Goal: Task Accomplishment & Management: Use online tool/utility

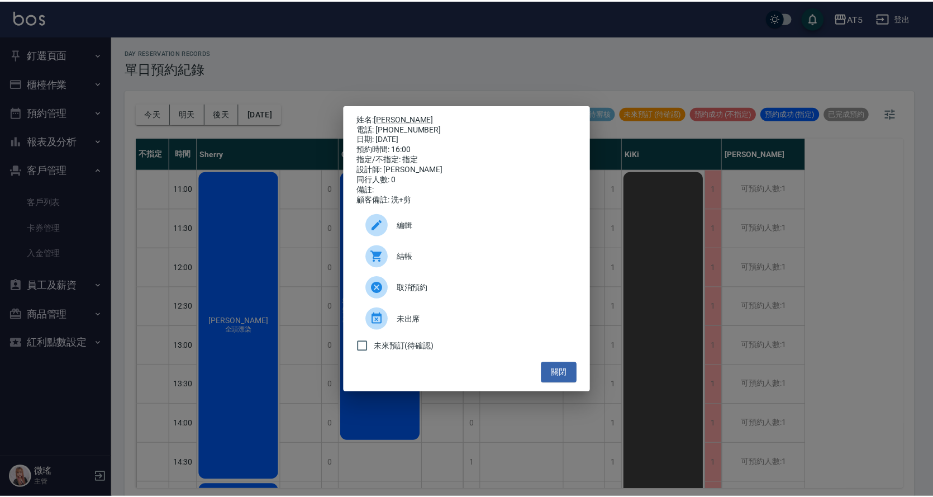
scroll to position [391, 0]
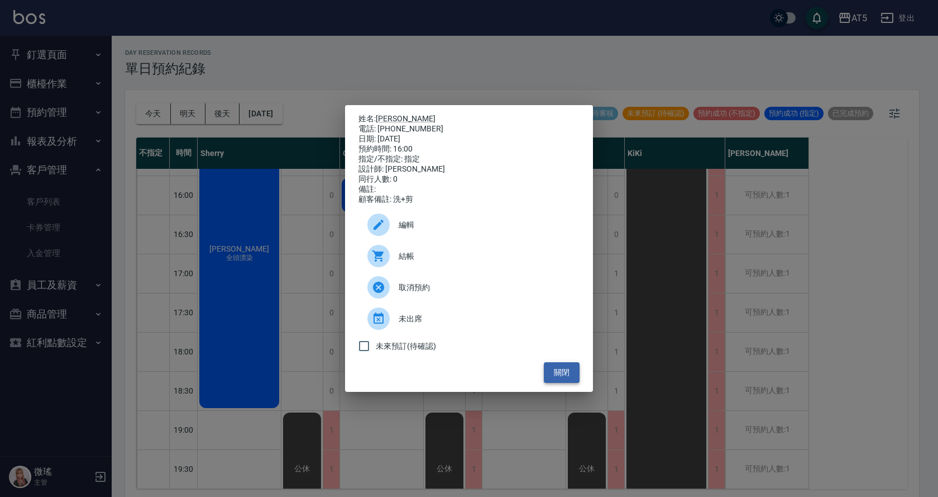
click at [570, 382] on button "關閉" at bounding box center [562, 372] width 36 height 21
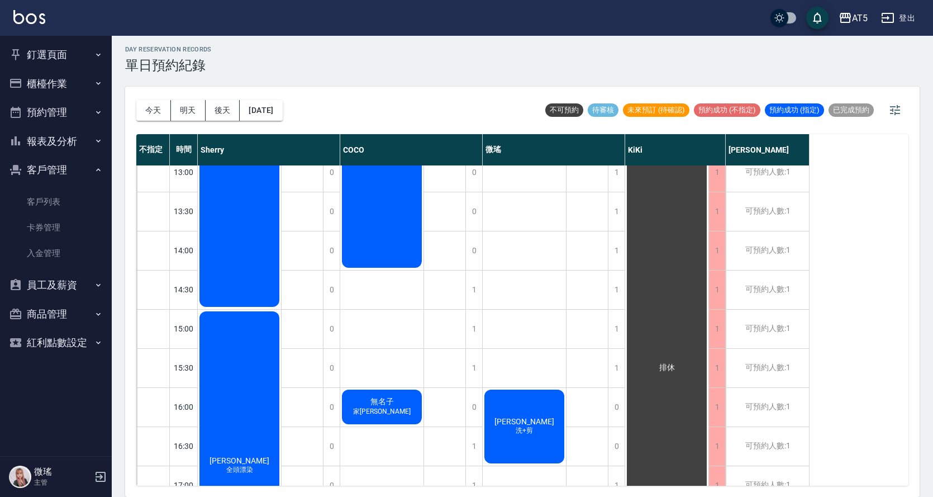
scroll to position [0, 0]
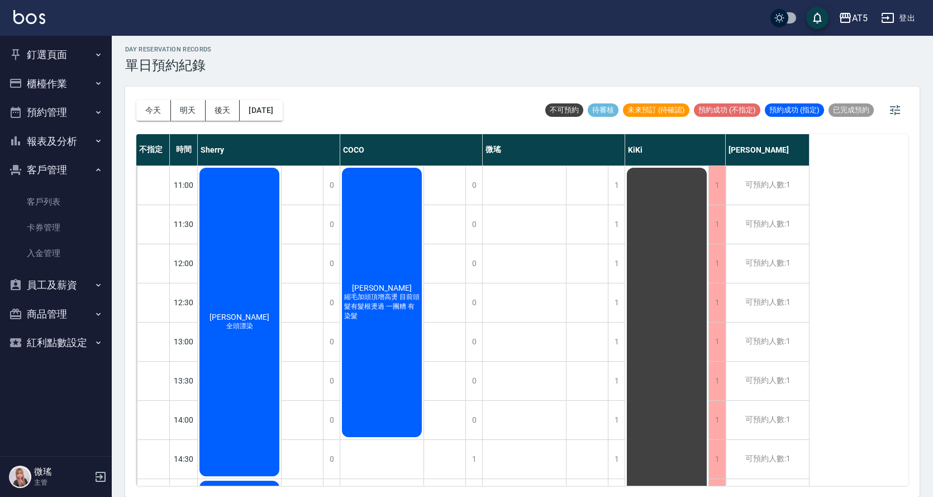
click at [263, 261] on div "[PERSON_NAME] 全頭漂染" at bounding box center [239, 322] width 83 height 312
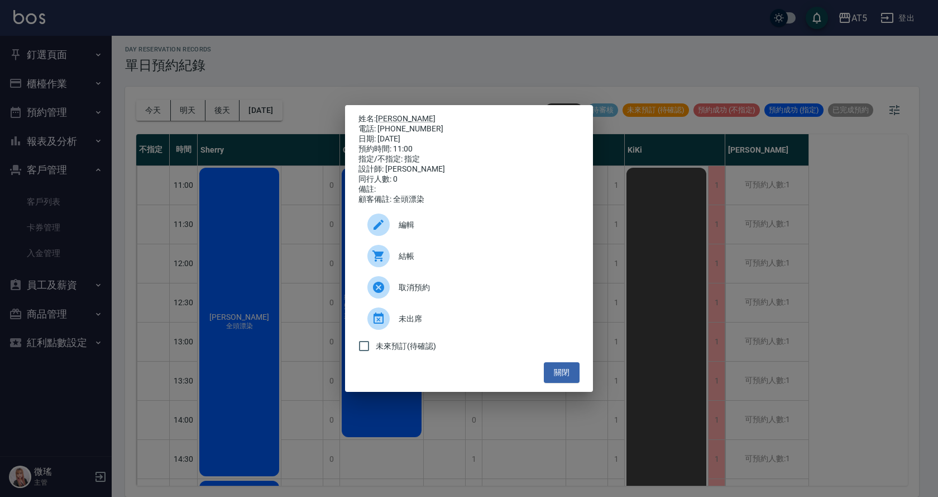
click at [395, 260] on div at bounding box center [383, 256] width 31 height 22
click at [551, 381] on button "關閉" at bounding box center [562, 372] width 36 height 21
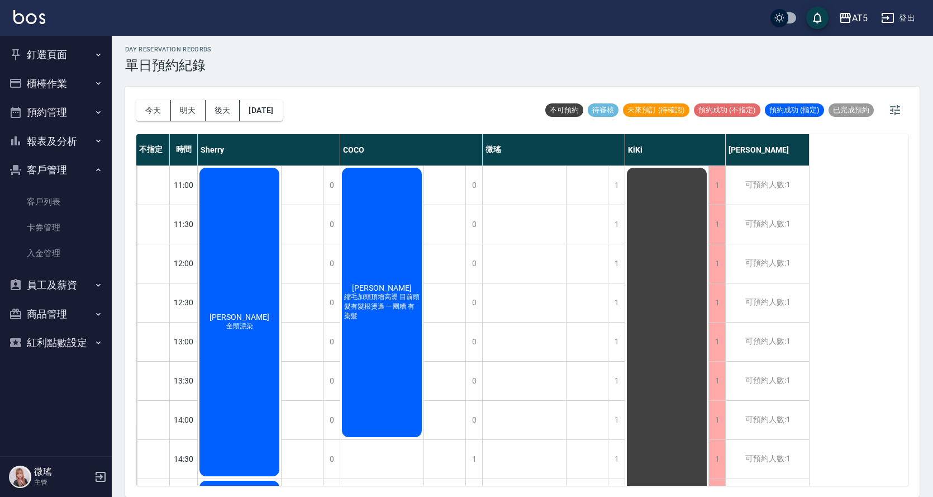
click at [255, 359] on div "[PERSON_NAME] 全頭漂染" at bounding box center [239, 322] width 83 height 312
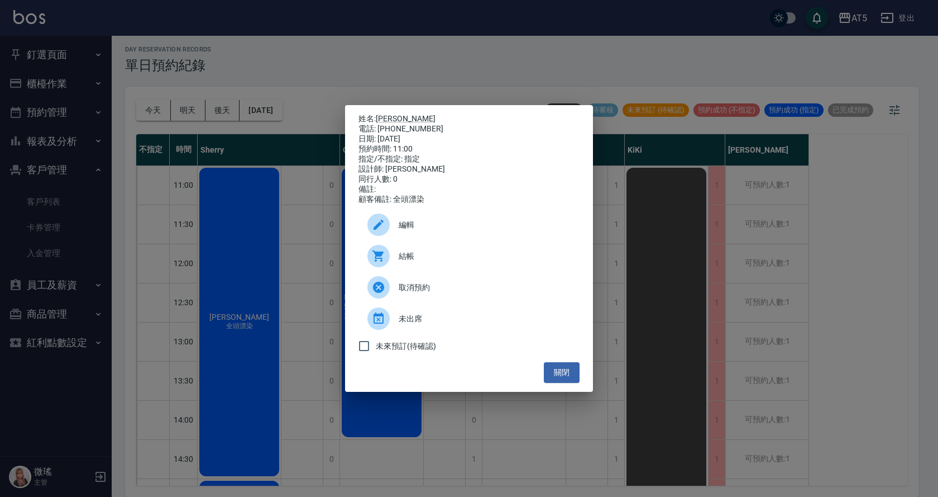
click at [292, 347] on div "姓名: [PERSON_NAME] 電話: [PHONE_NUMBER] 日期: [DATE] 預約時間: 11:00 指定/不指定: 指定 設計師: [PE…" at bounding box center [469, 248] width 938 height 497
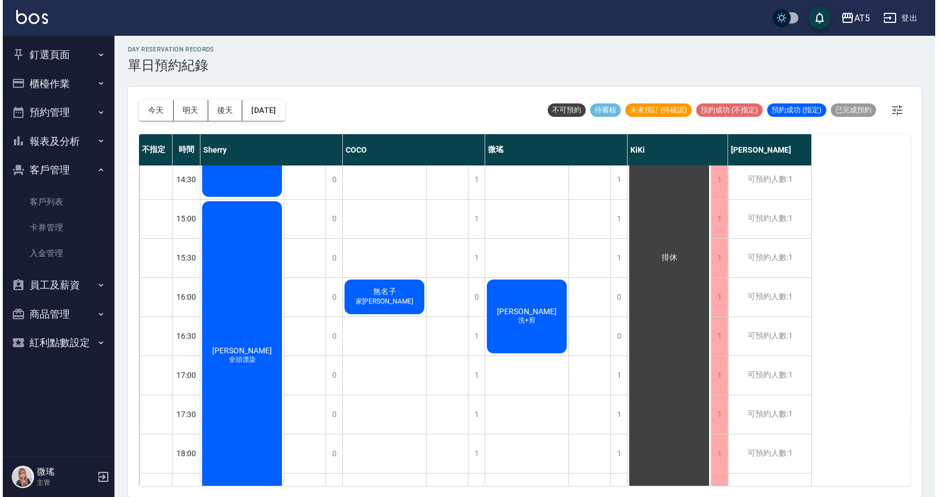
scroll to position [335, 0]
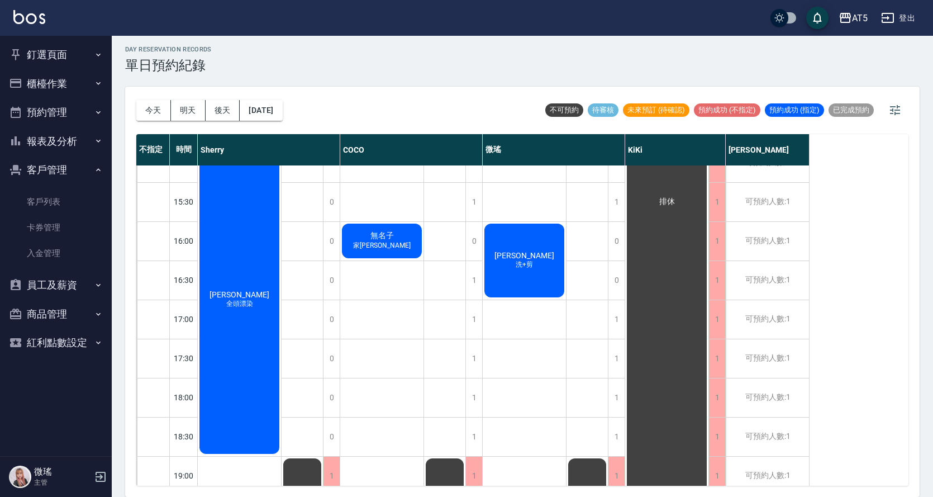
click at [263, 358] on div "[PERSON_NAME] 全頭漂染" at bounding box center [239, 300] width 83 height 312
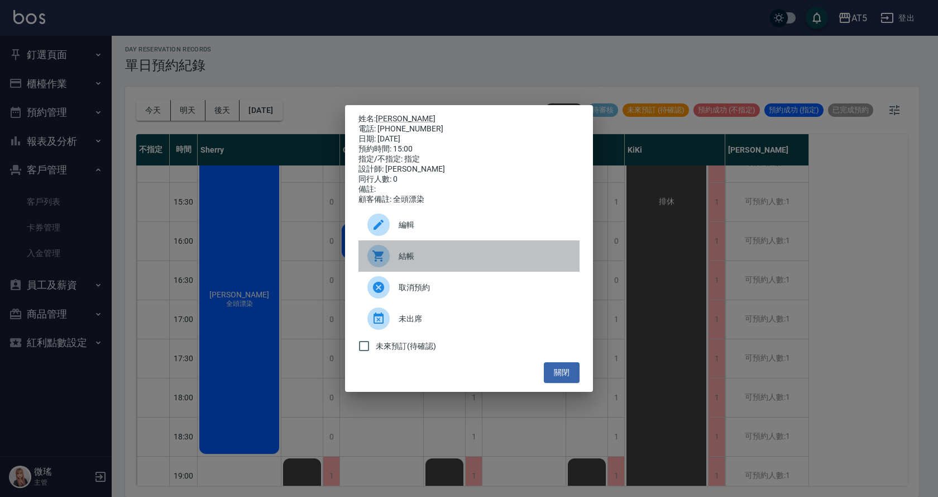
click at [382, 261] on icon at bounding box center [378, 255] width 11 height 11
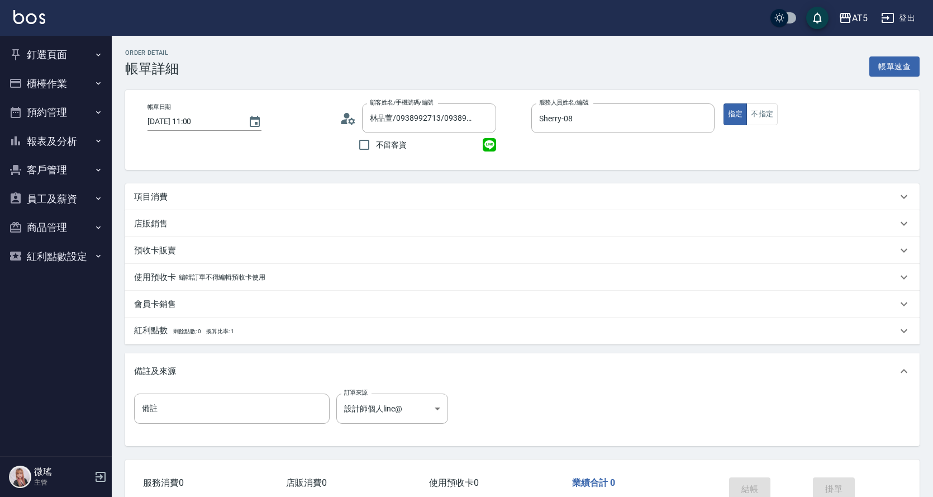
click at [285, 204] on div "項目消費" at bounding box center [522, 196] width 794 height 27
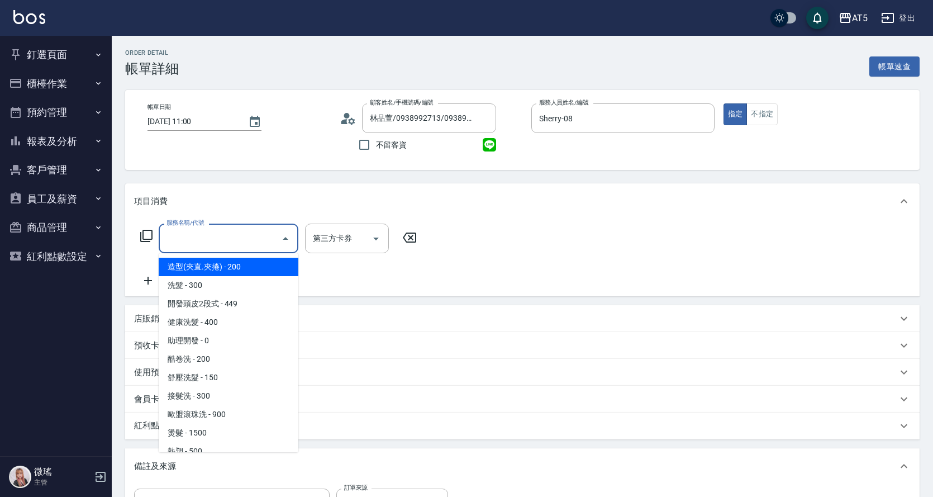
click at [255, 232] on input "服務名稱/代號" at bounding box center [220, 238] width 113 height 20
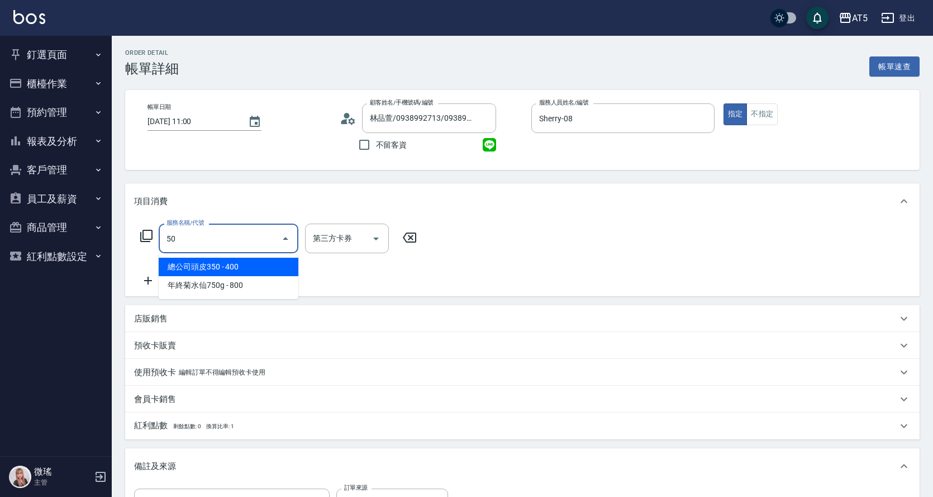
type input "501"
type input "100"
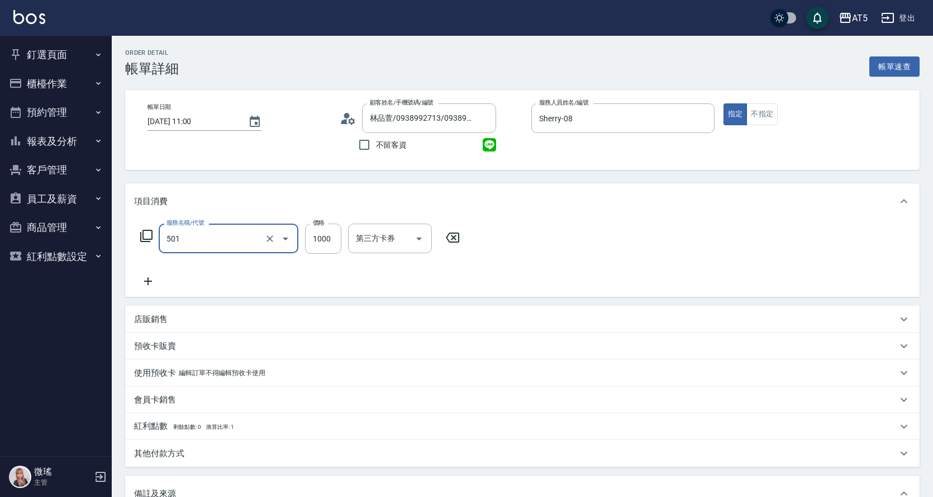
type input "染髮(501)"
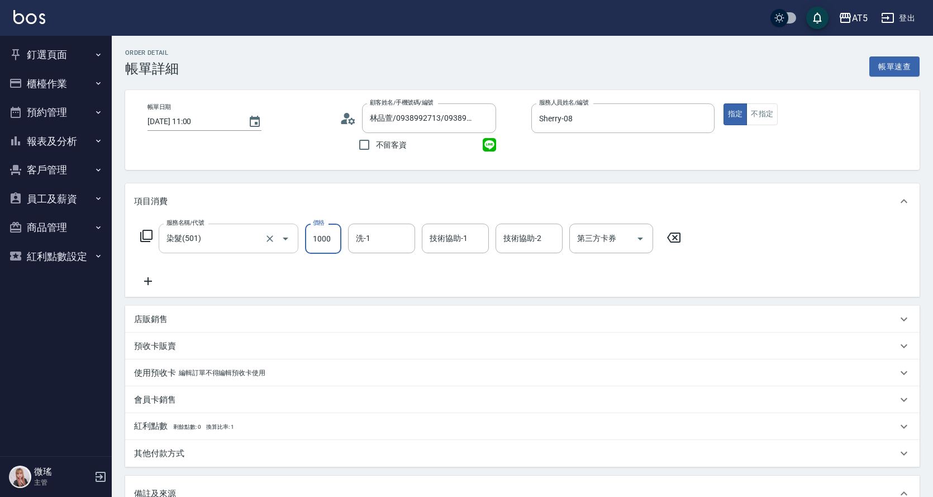
type input "2"
type input "0"
type input "24"
type input "20"
type input "2480"
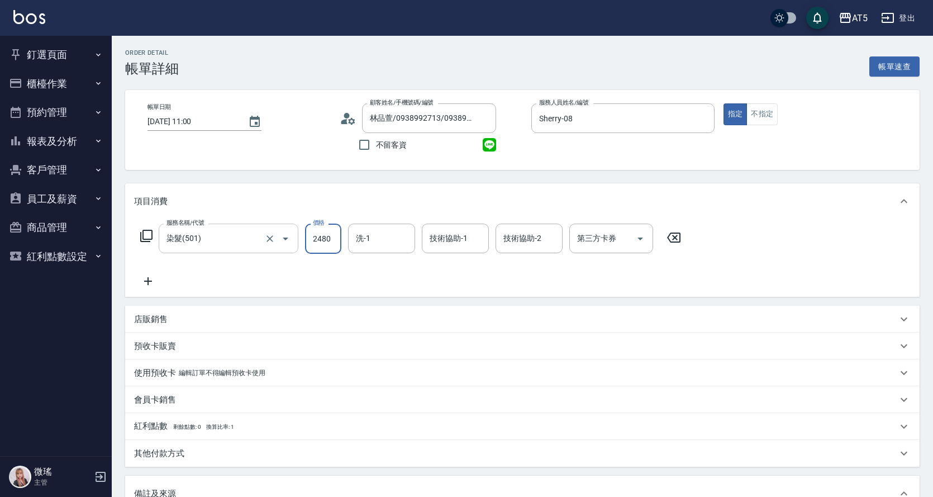
type input "240"
type input "2480"
type input "葵葵-11"
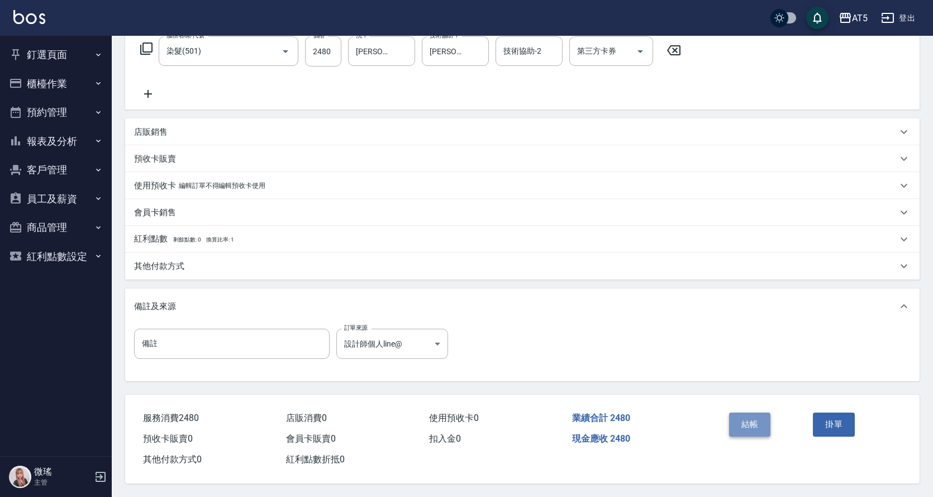
click at [757, 416] on button "結帳" at bounding box center [750, 423] width 42 height 23
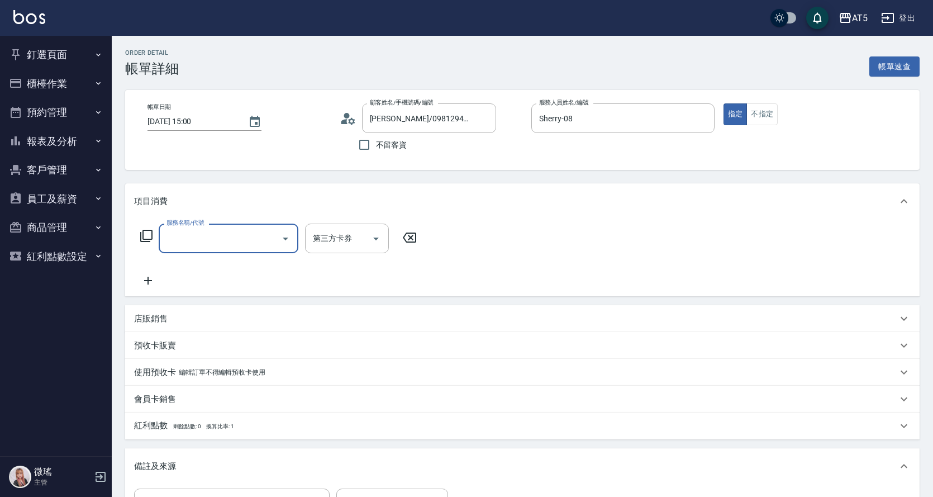
click at [232, 225] on div "服務名稱/代號" at bounding box center [229, 238] width 140 height 30
type input "502"
type input "50"
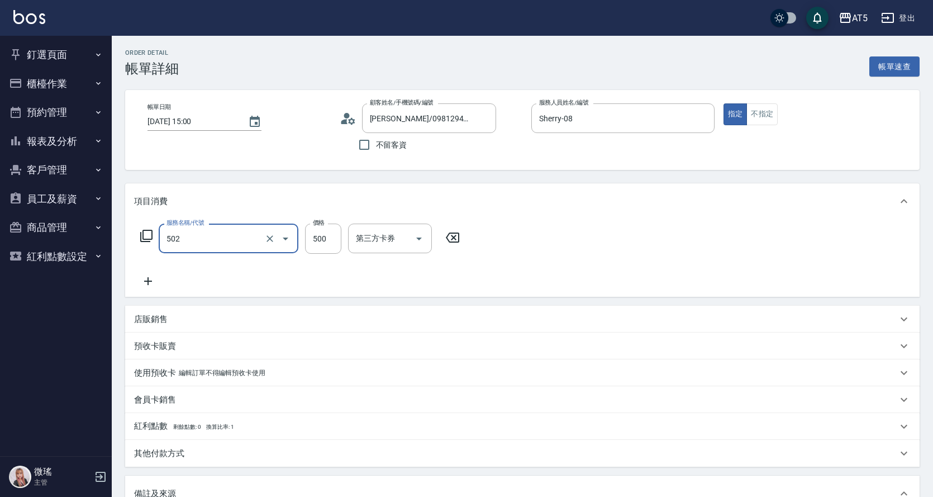
type input "漂髮(502)"
type input "0"
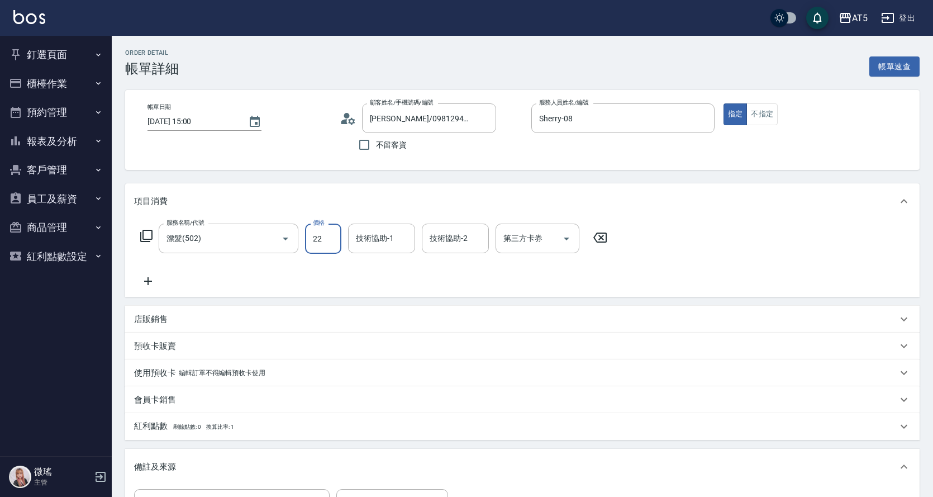
type input "224"
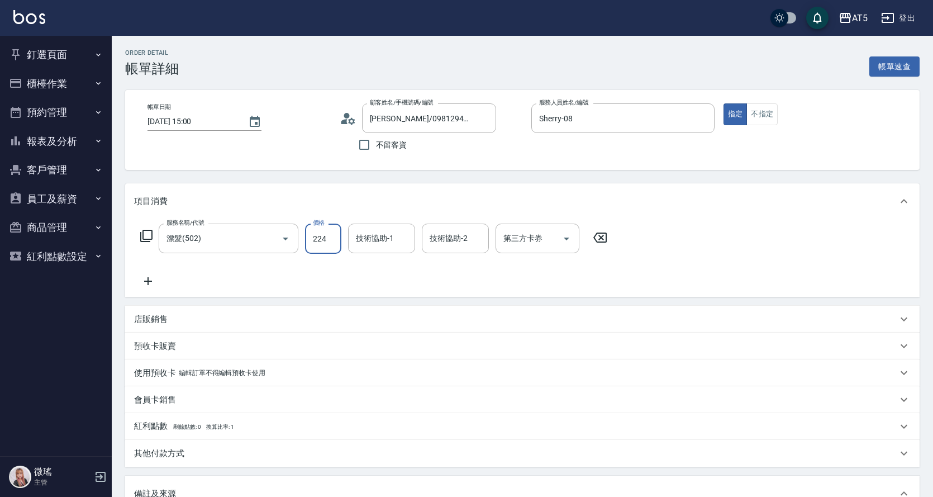
type input "220"
type input "22480"
type input "240"
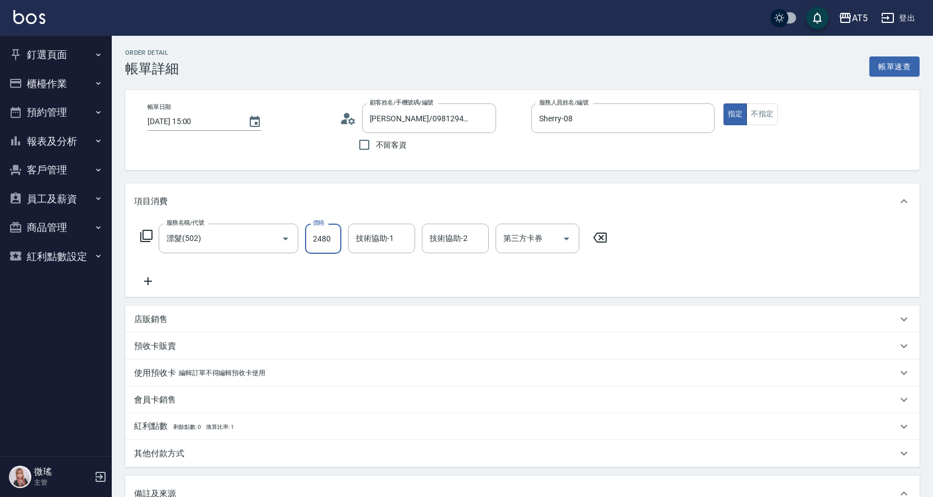
type input "2480"
type input "[PERSON_NAME]-11"
type input "sandy-03"
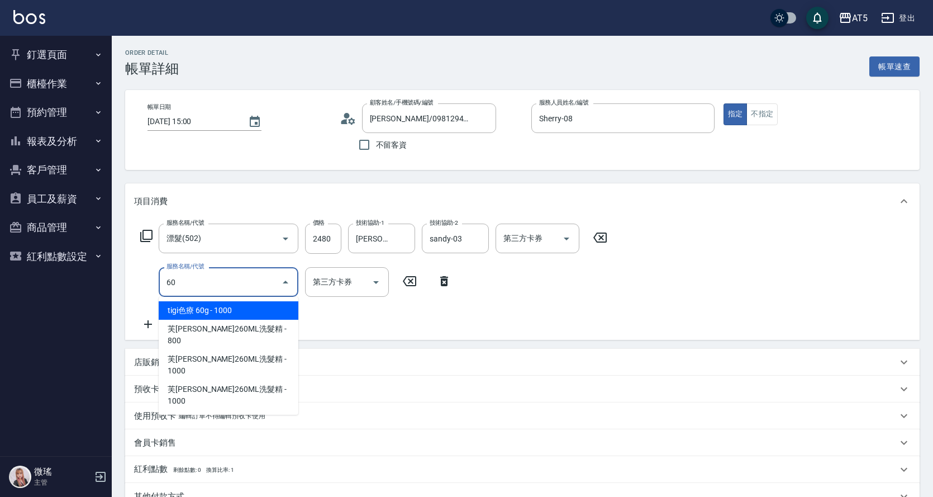
type input "601"
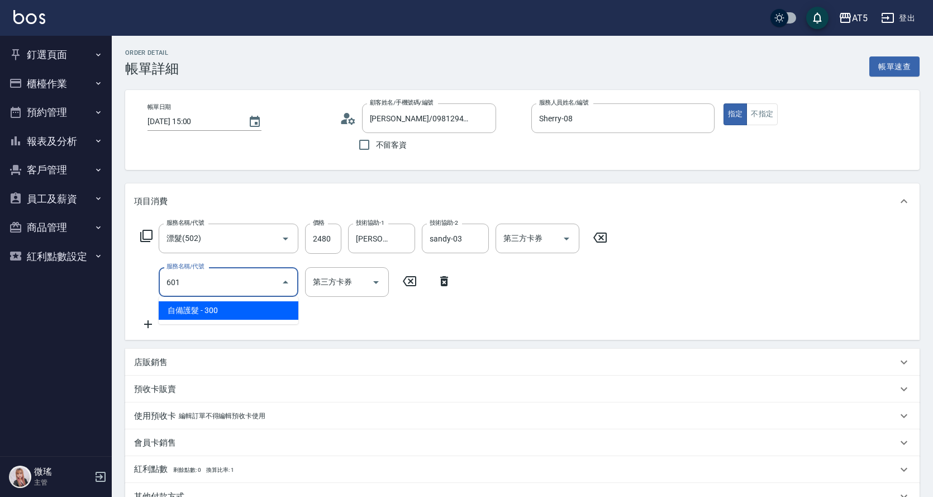
type input "270"
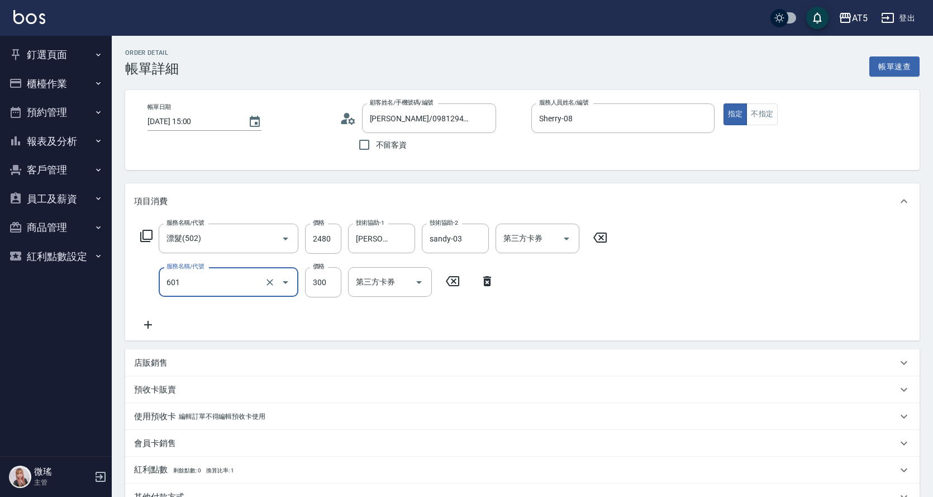
type input "自備護髮(601)"
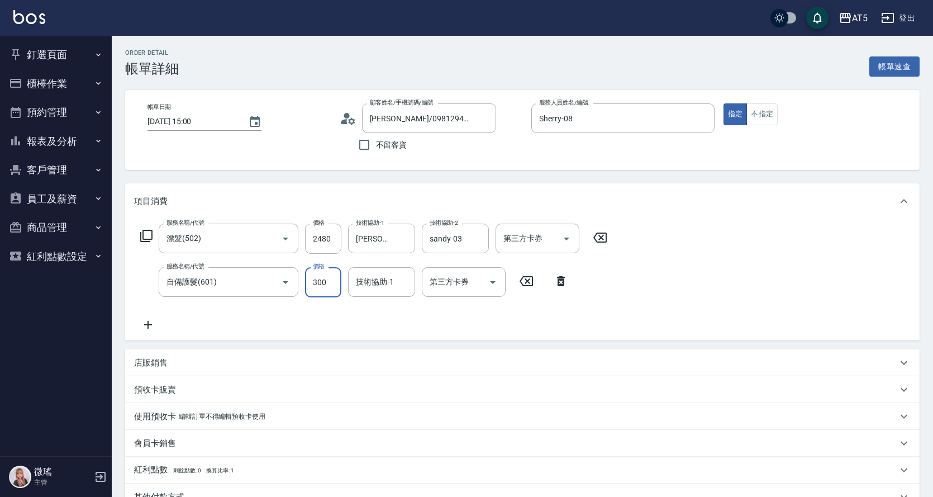
type input "1"
type input "240"
type input "150"
type input "390"
type input "1500"
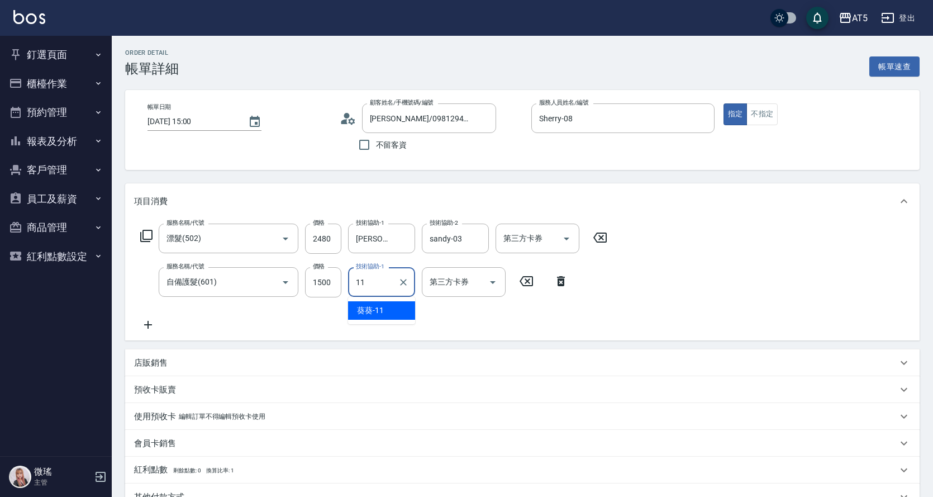
type input "葵葵-11"
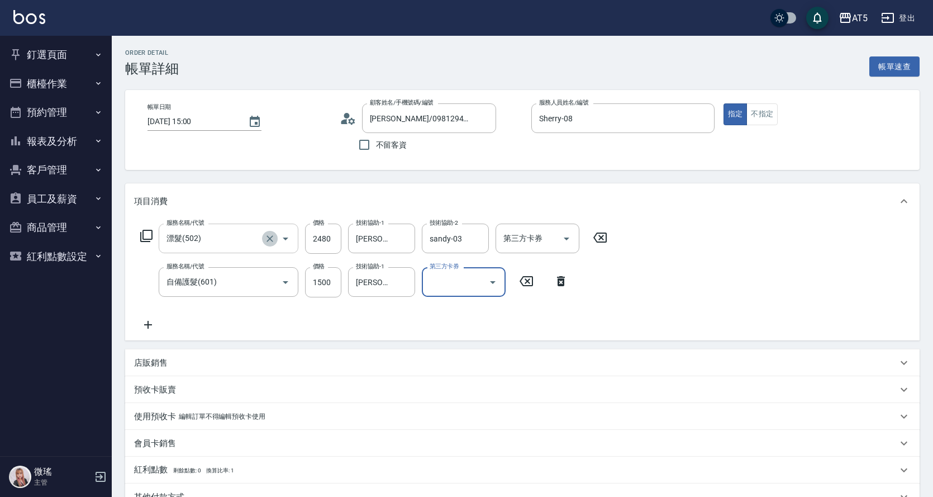
click at [268, 240] on icon "Clear" at bounding box center [269, 238] width 7 height 7
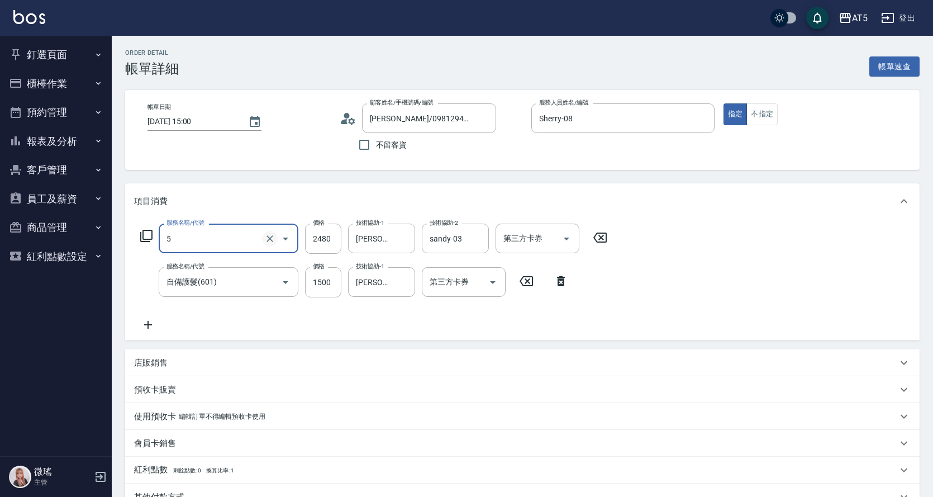
type input "50"
type input "150"
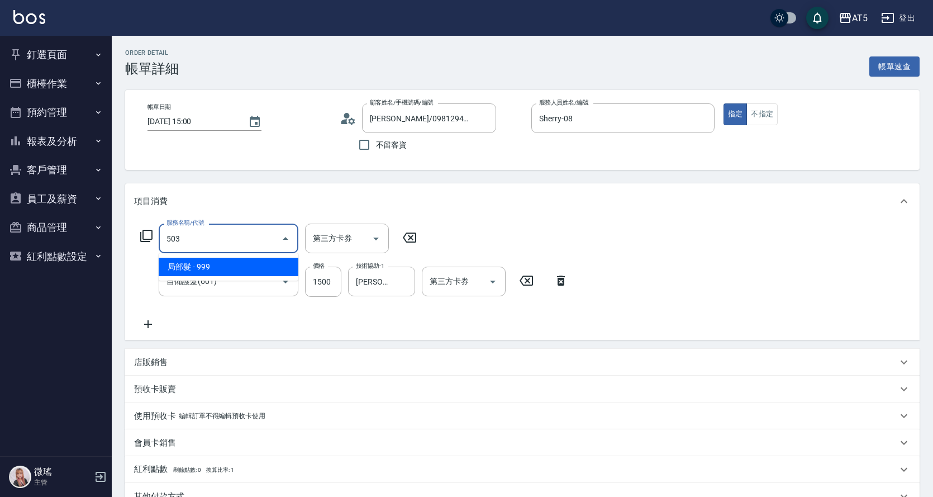
type input "局部髮(503)"
type input "240"
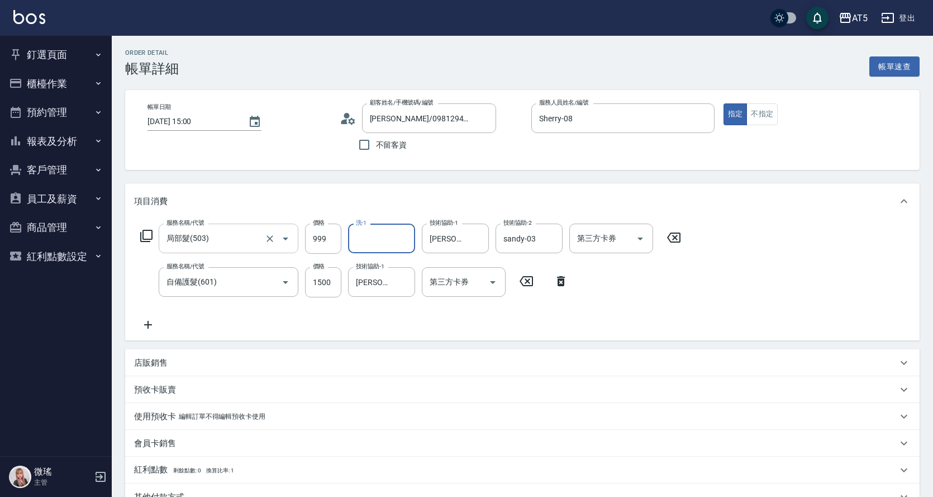
click at [299, 241] on div "服務名稱/代號 局部髮(503) 服務名稱/代號 價格 999 價格 洗-1 洗-1 技術協助-1 葵葵-11 技術協助-1 技術協助-2 sandy-03 …" at bounding box center [411, 238] width 554 height 30
click at [308, 247] on input "999" at bounding box center [323, 238] width 36 height 30
type input "2"
type input "150"
type input "24"
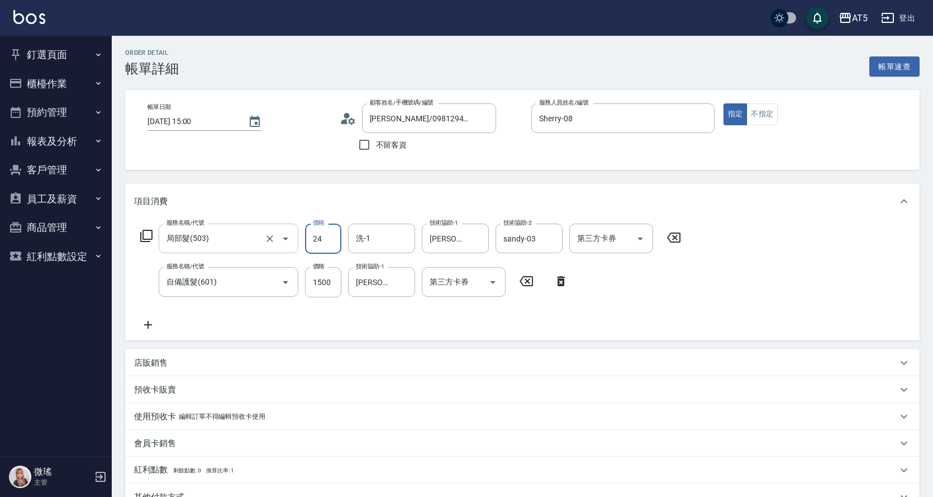
type input "170"
type input "2480"
type input "390"
type input "2480"
type input "葵葵-11"
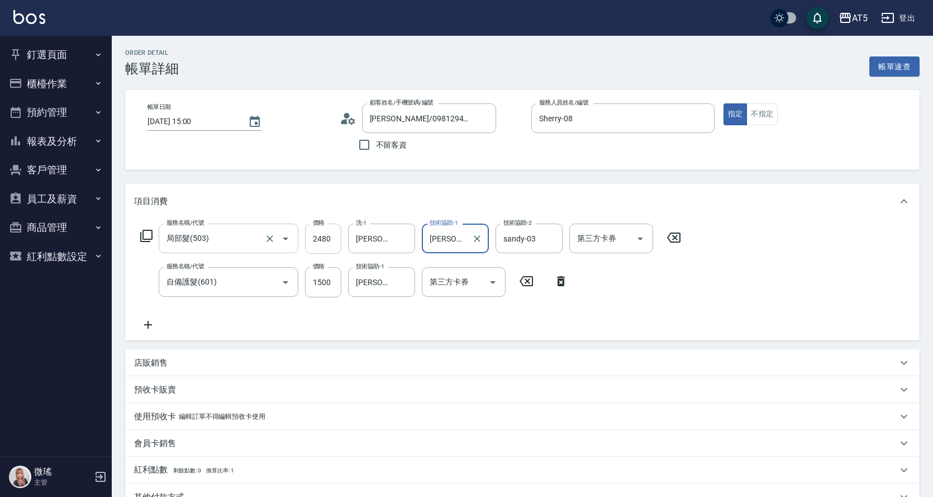
scroll to position [236, 0]
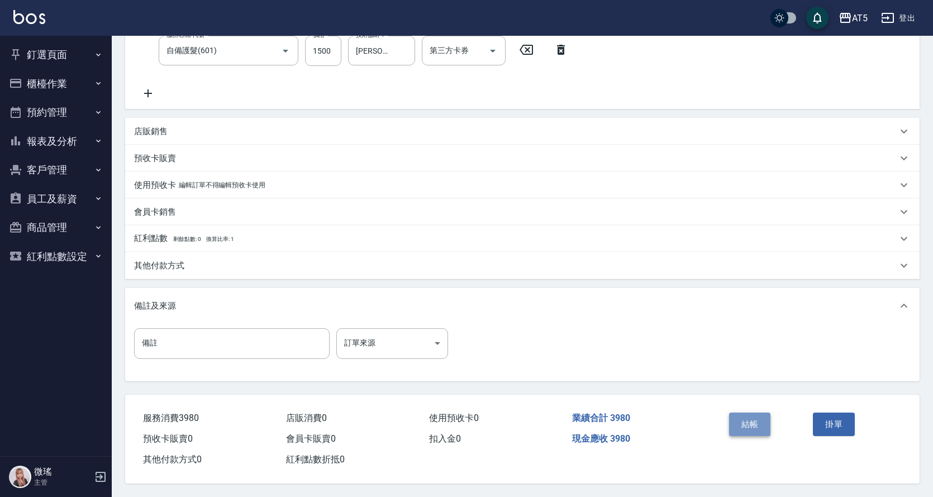
click at [729, 419] on button "結帳" at bounding box center [750, 423] width 42 height 23
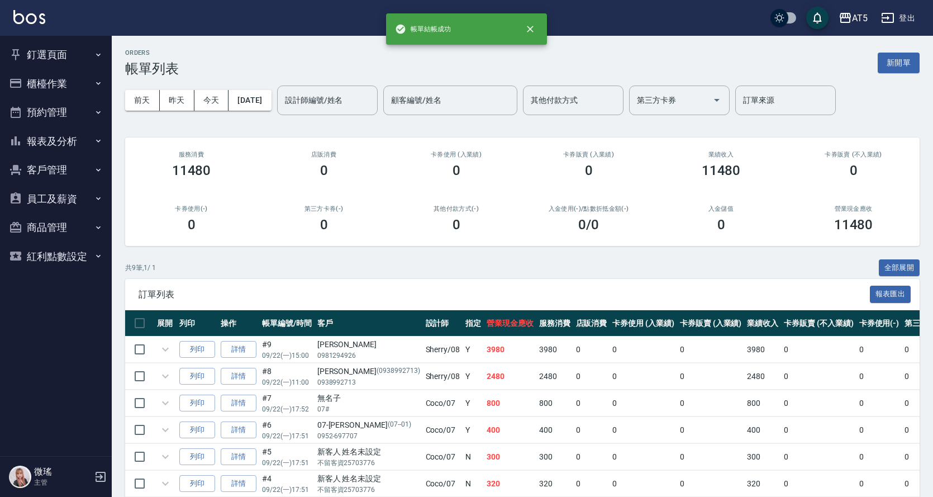
click at [358, 92] on input "設計師編號/姓名" at bounding box center [327, 100] width 90 height 20
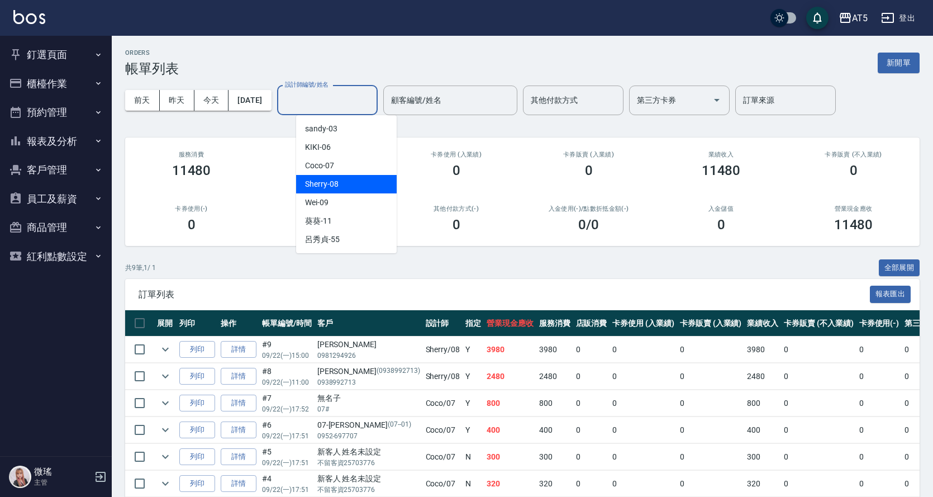
click at [378, 175] on div "Sherry -08" at bounding box center [346, 184] width 101 height 18
type input "Sherry-08"
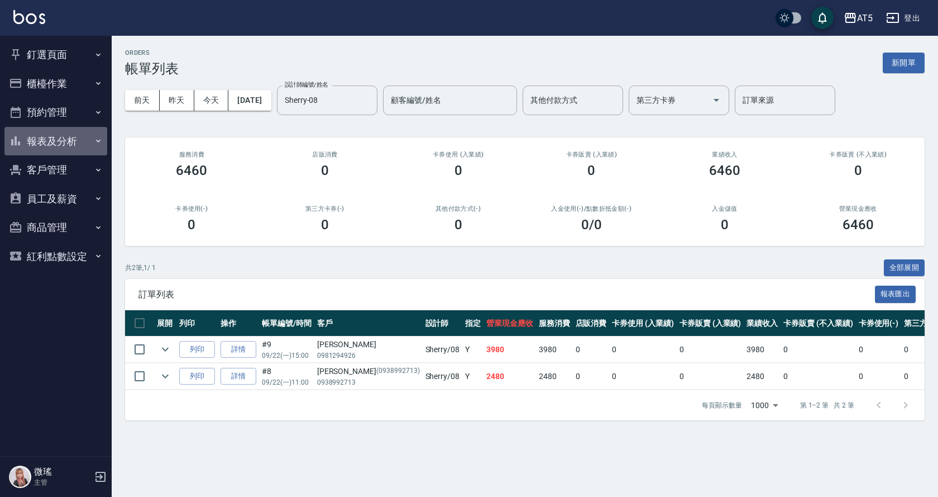
click at [98, 134] on button "報表及分析" at bounding box center [55, 141] width 103 height 29
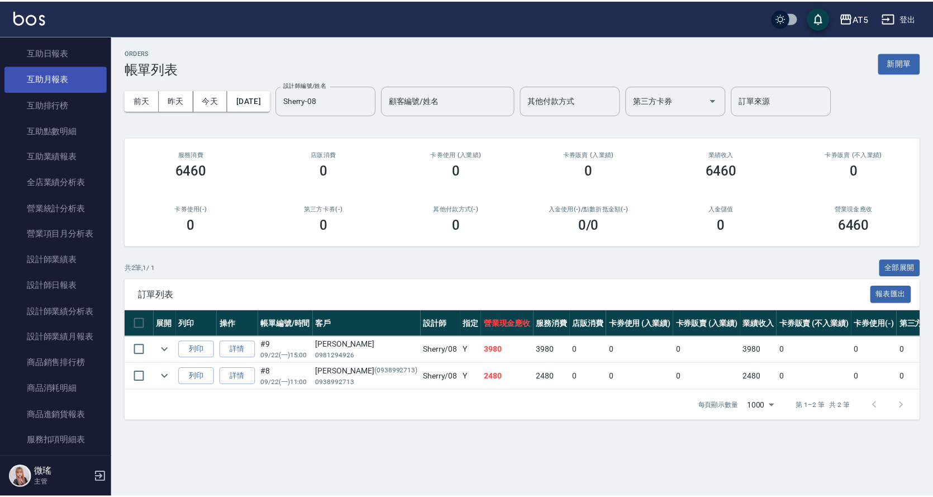
scroll to position [56, 0]
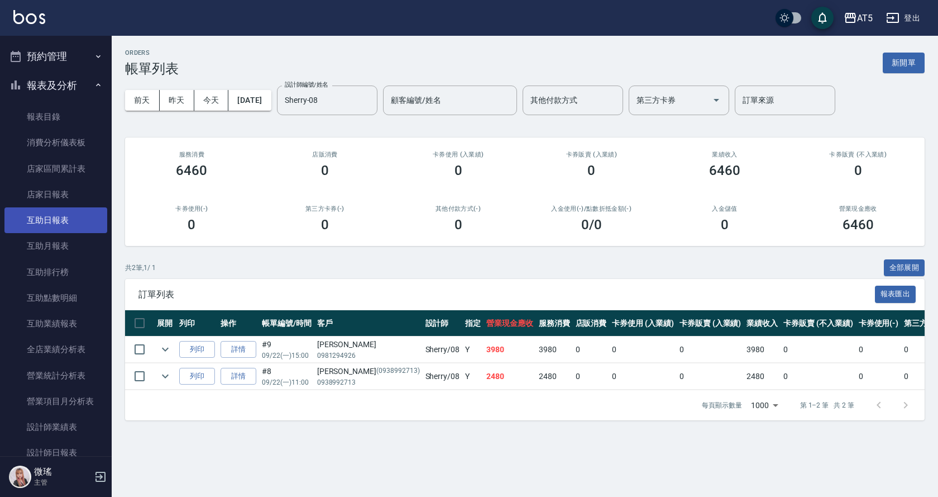
click at [67, 214] on link "互助日報表" at bounding box center [55, 220] width 103 height 26
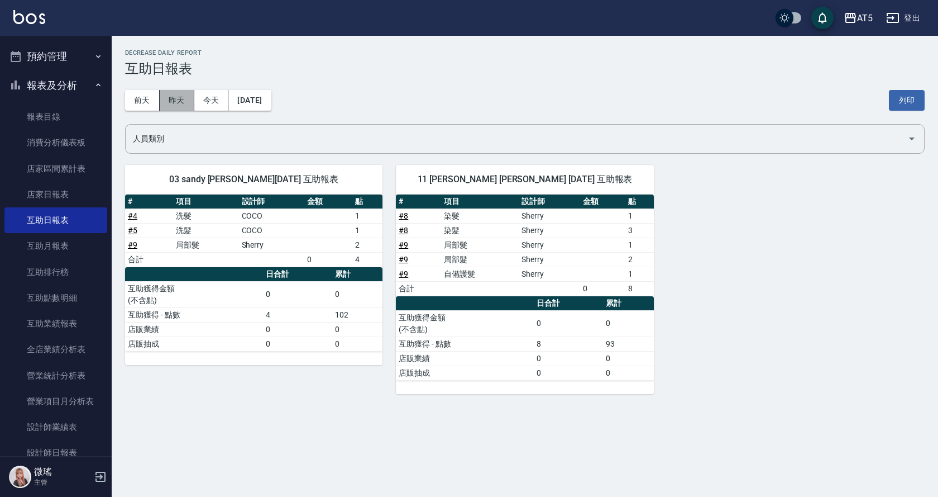
click at [177, 102] on button "昨天" at bounding box center [177, 100] width 35 height 21
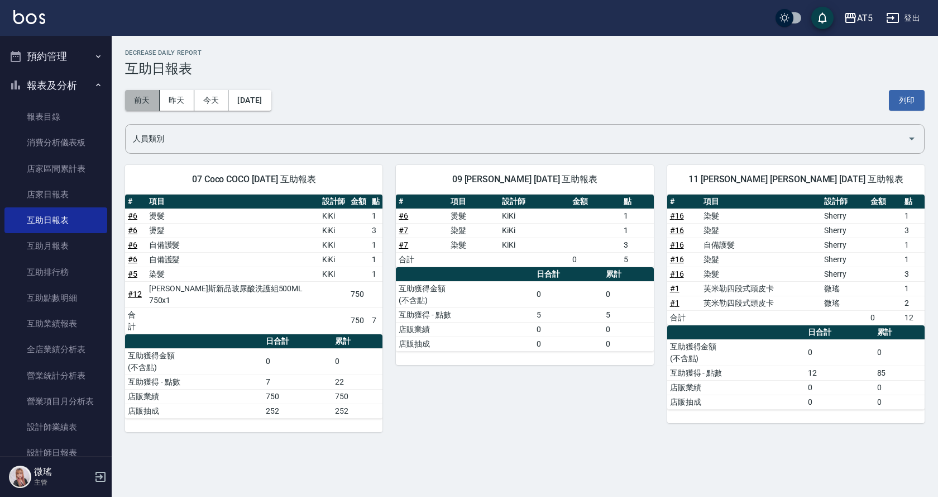
click at [142, 97] on button "前天" at bounding box center [142, 100] width 35 height 21
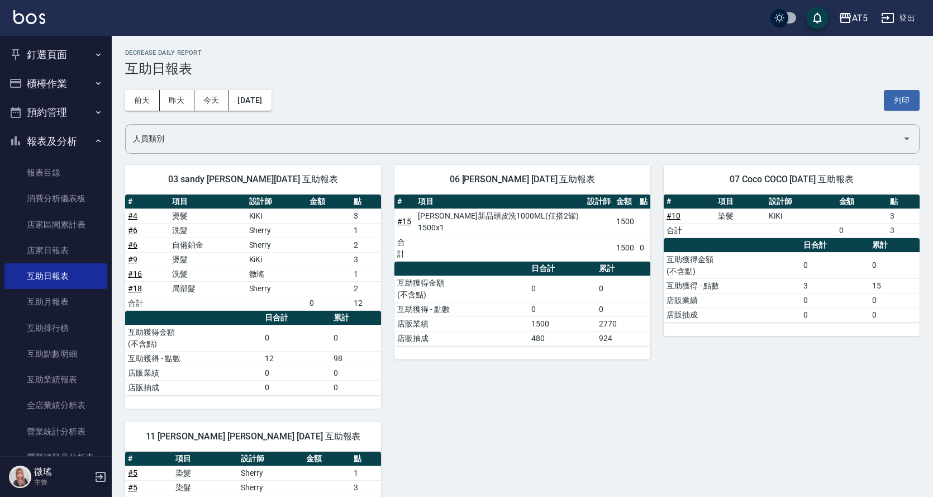
click at [83, 146] on button "報表及分析" at bounding box center [55, 141] width 103 height 29
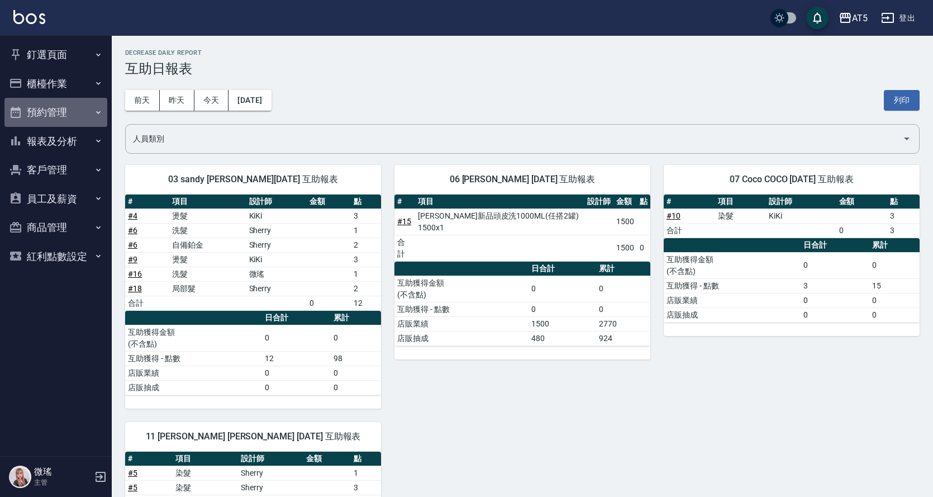
click at [77, 123] on button "預約管理" at bounding box center [55, 112] width 103 height 29
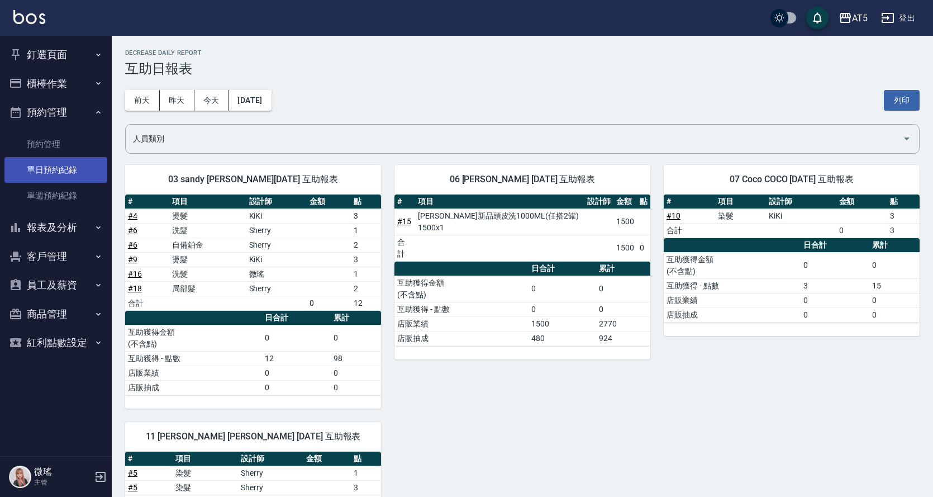
click at [69, 166] on link "單日預約紀錄" at bounding box center [55, 170] width 103 height 26
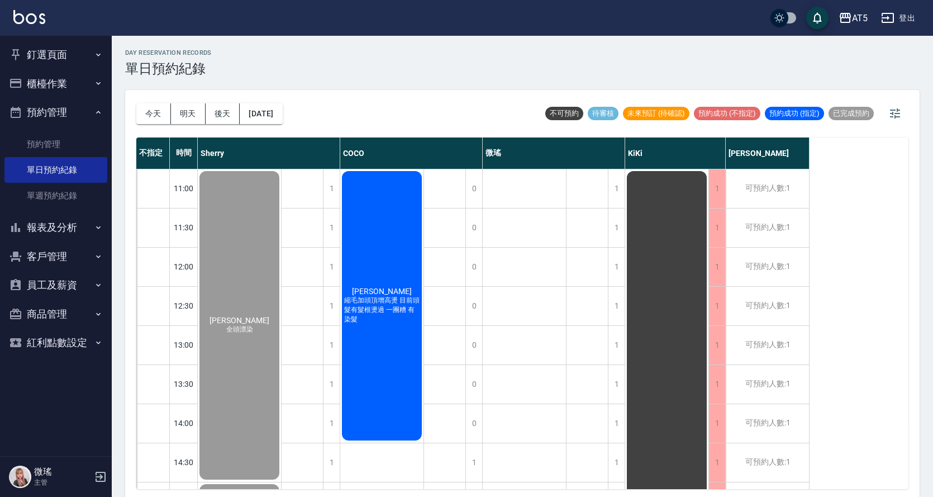
drag, startPoint x: 76, startPoint y: 225, endPoint x: 82, endPoint y: 241, distance: 16.8
click at [76, 226] on button "報表及分析" at bounding box center [55, 227] width 103 height 29
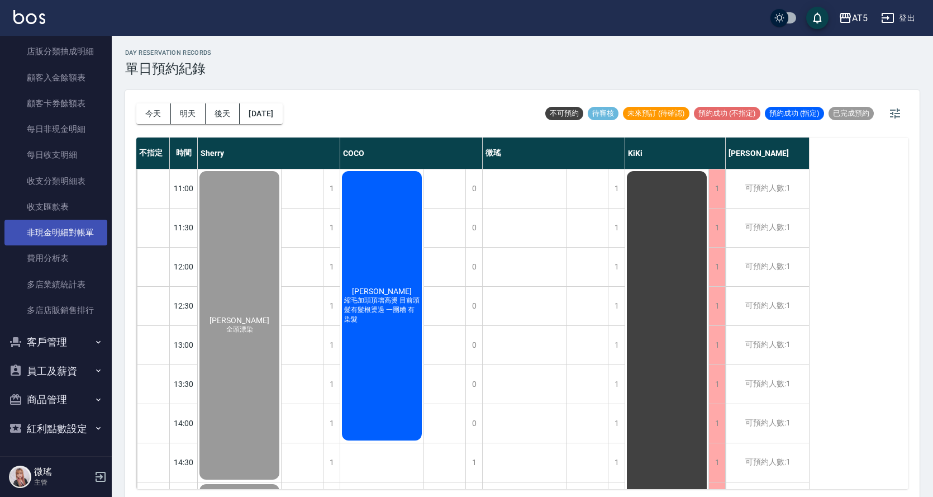
scroll to position [497, 0]
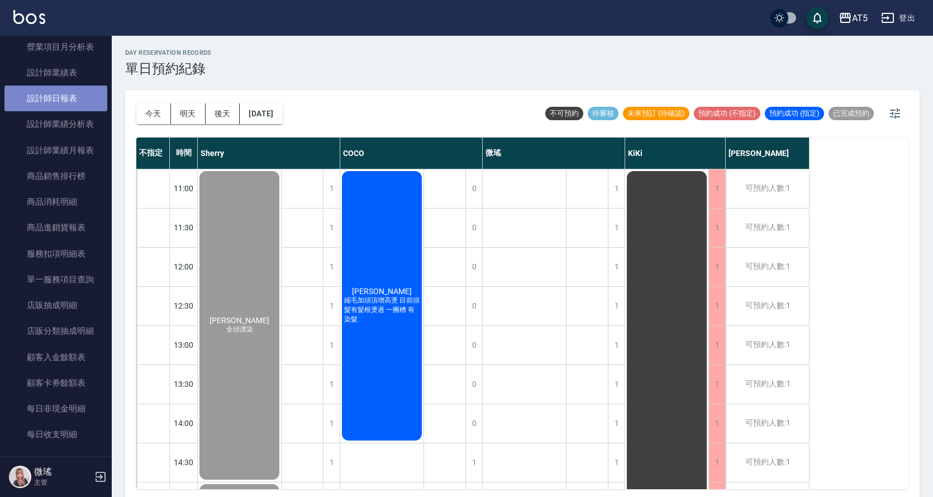
click at [66, 107] on link "設計師日報表" at bounding box center [55, 98] width 103 height 26
